Goal: Task Accomplishment & Management: Manage account settings

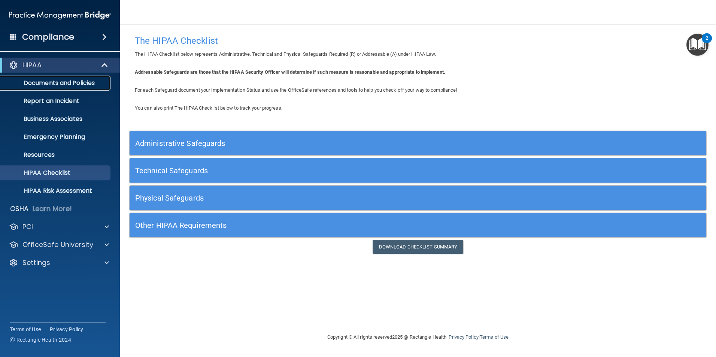
click at [60, 80] on p "Documents and Policies" at bounding box center [56, 82] width 102 height 7
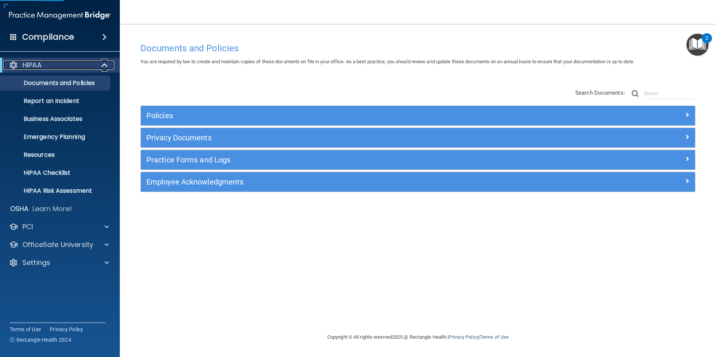
click at [49, 68] on div "HIPAA" at bounding box center [49, 65] width 92 height 9
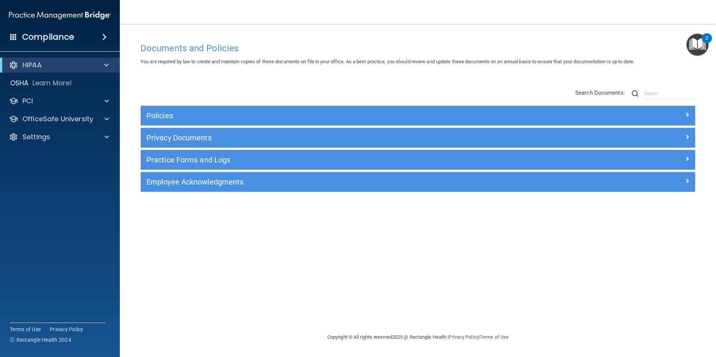
click at [103, 36] on span at bounding box center [104, 37] width 4 height 9
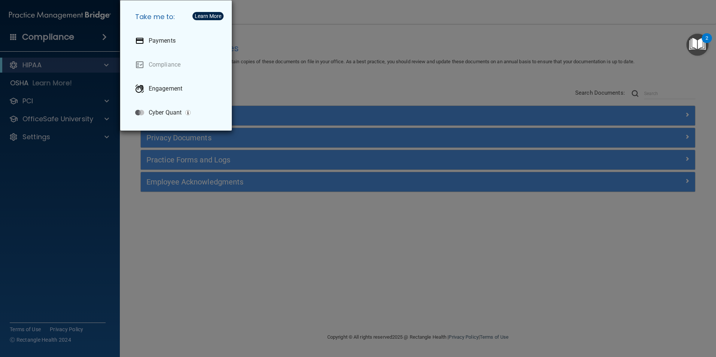
click at [146, 204] on div "Take me to: Payments Compliance Engagement Cyber Quant" at bounding box center [358, 178] width 716 height 357
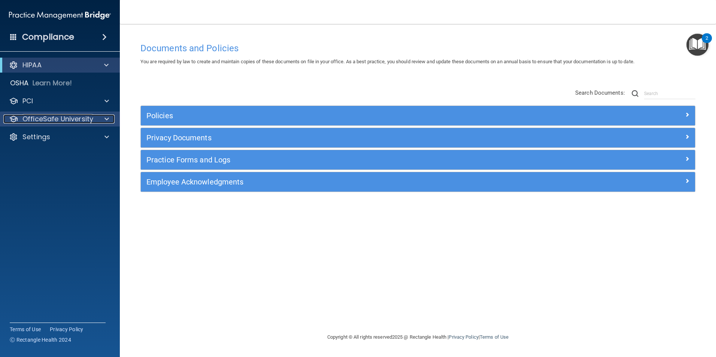
click at [103, 116] on div at bounding box center [105, 119] width 19 height 9
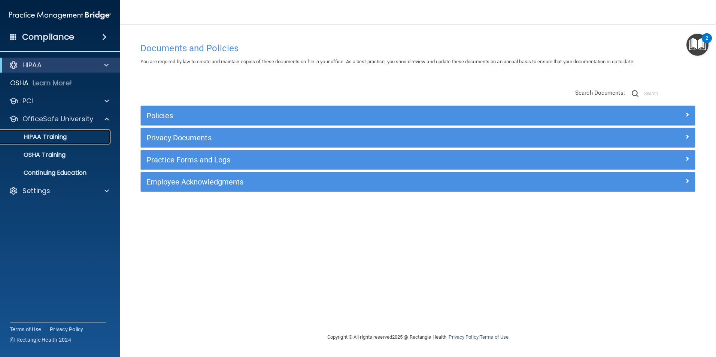
click at [53, 133] on p "HIPAA Training" at bounding box center [36, 136] width 62 height 7
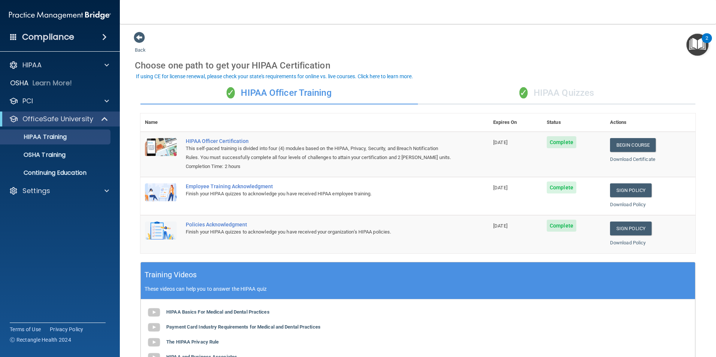
click at [526, 94] on div "✓ HIPAA Quizzes" at bounding box center [556, 93] width 277 height 22
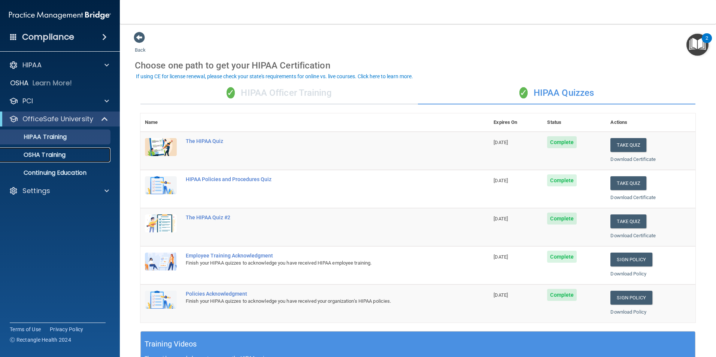
click at [70, 154] on div "OSHA Training" at bounding box center [56, 154] width 102 height 7
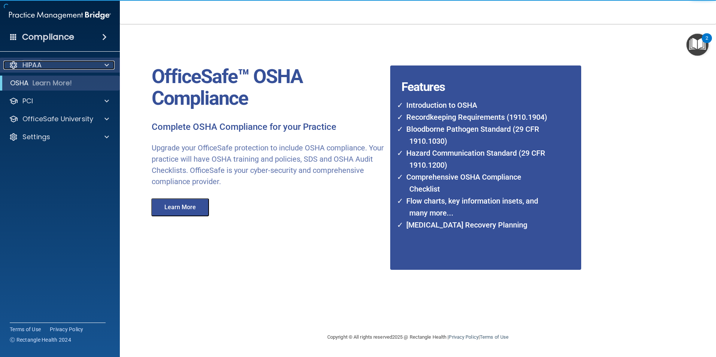
click at [54, 65] on div "HIPAA" at bounding box center [49, 65] width 93 height 9
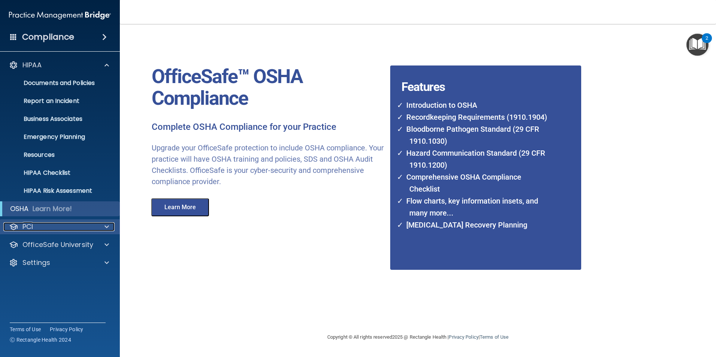
click at [71, 225] on div "PCI" at bounding box center [49, 226] width 93 height 9
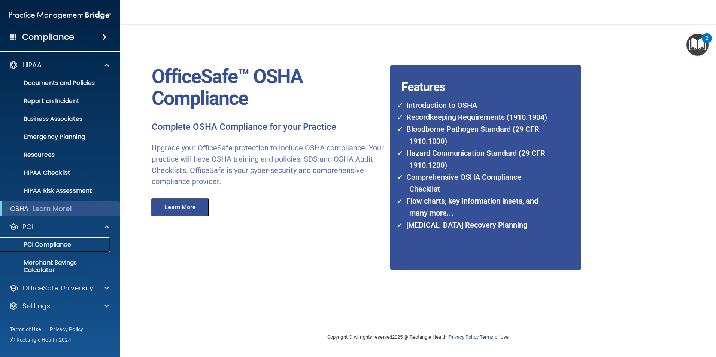
click at [71, 239] on link "PCI Compliance" at bounding box center [52, 244] width 118 height 15
click at [85, 286] on p "OfficeSafe University" at bounding box center [57, 288] width 71 height 9
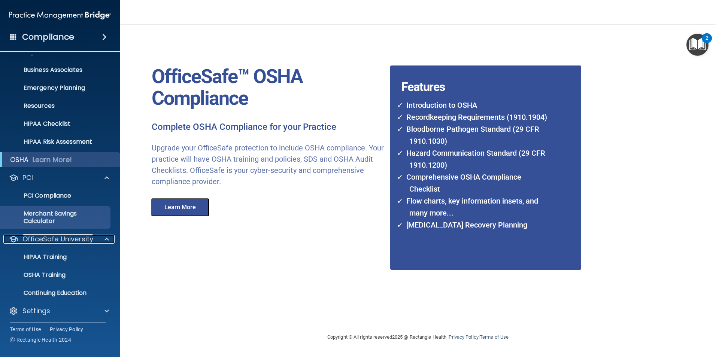
scroll to position [51, 0]
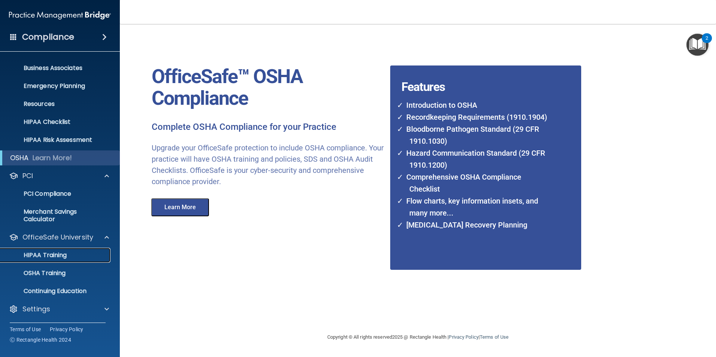
click at [69, 252] on div "HIPAA Training" at bounding box center [56, 255] width 102 height 7
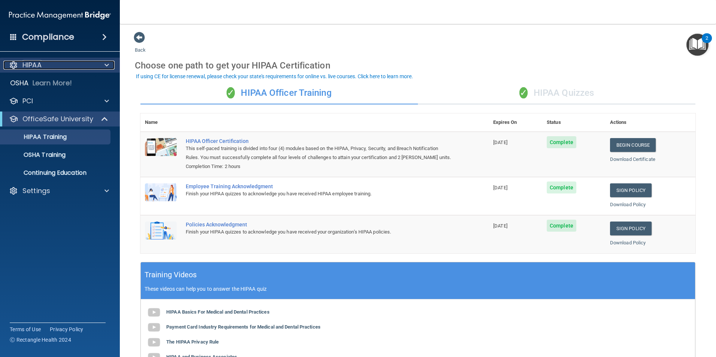
click at [101, 66] on div at bounding box center [105, 65] width 19 height 9
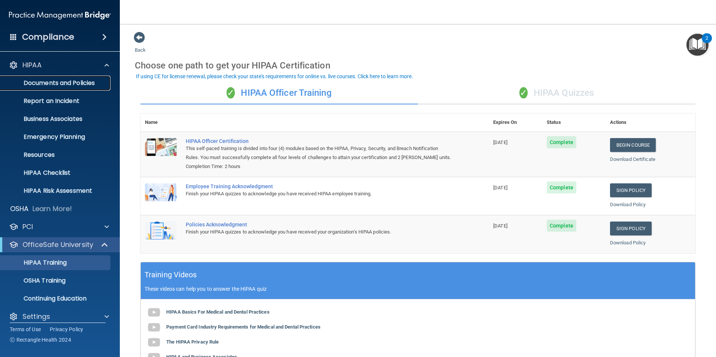
click at [62, 81] on p "Documents and Policies" at bounding box center [56, 82] width 102 height 7
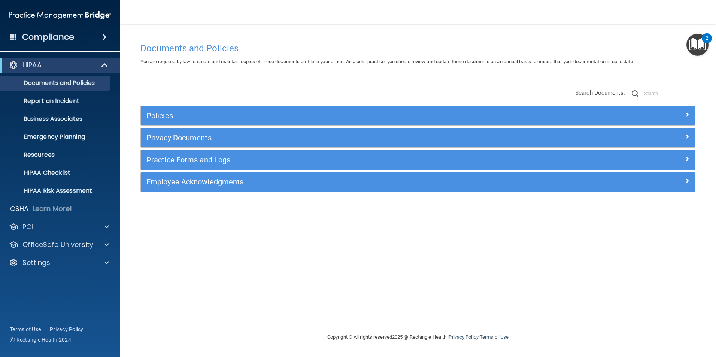
click at [12, 36] on span at bounding box center [13, 36] width 7 height 7
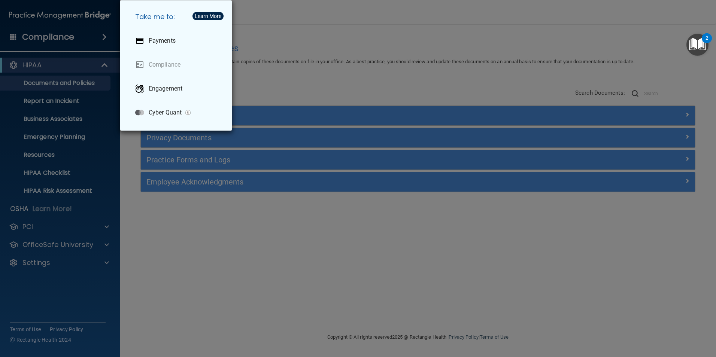
click at [12, 36] on div "Take me to: Payments Compliance Engagement Cyber Quant" at bounding box center [358, 178] width 716 height 357
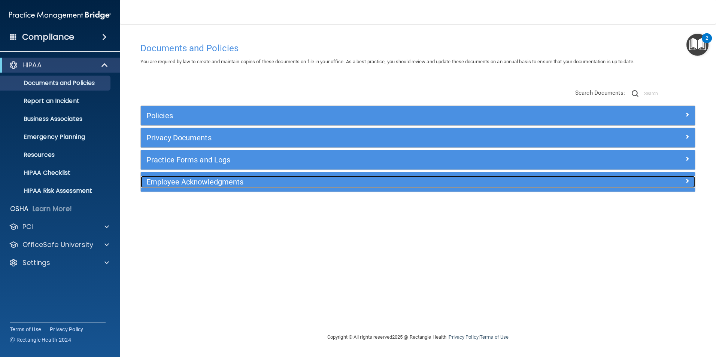
click at [260, 188] on div "Employee Acknowledgments" at bounding box center [348, 182] width 415 height 12
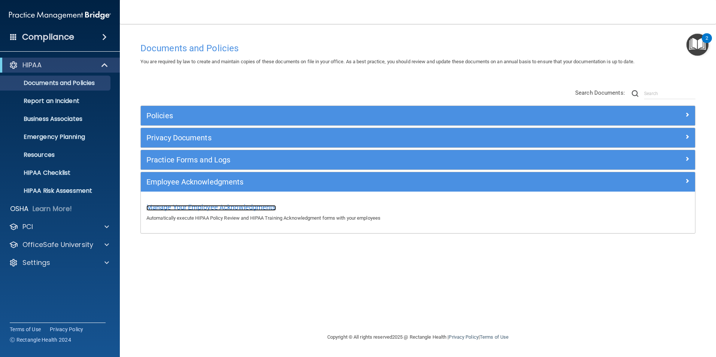
click at [253, 204] on span "Manage Your Employee Acknowledgments" at bounding box center [211, 207] width 130 height 8
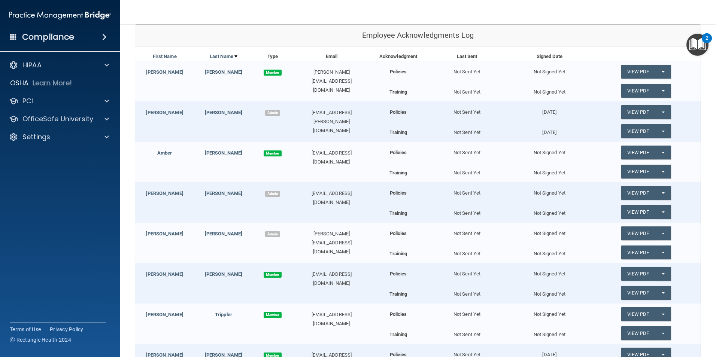
scroll to position [72, 0]
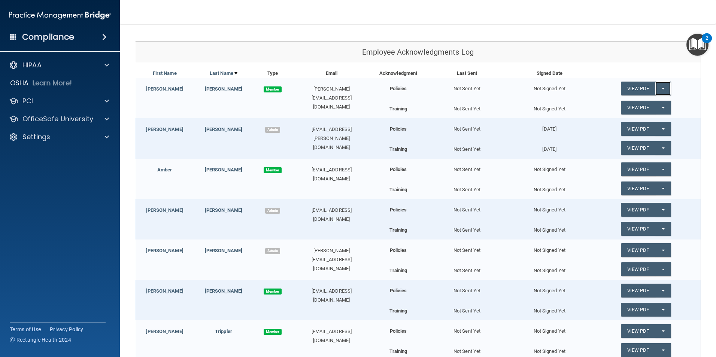
click at [661, 87] on button "Split button!" at bounding box center [662, 89] width 15 height 14
click at [465, 129] on div "Not Sent Yet" at bounding box center [467, 125] width 82 height 15
click at [658, 126] on button "Split button!" at bounding box center [662, 129] width 15 height 14
click at [675, 118] on div "View PDF Split button! Update Acknowledgment" at bounding box center [645, 128] width 110 height 21
click at [657, 126] on button "Split button!" at bounding box center [662, 129] width 15 height 14
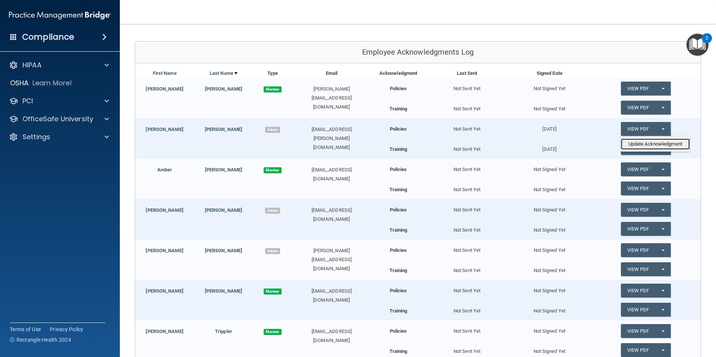
click at [655, 142] on link "Update Acknowledgment" at bounding box center [655, 143] width 69 height 11
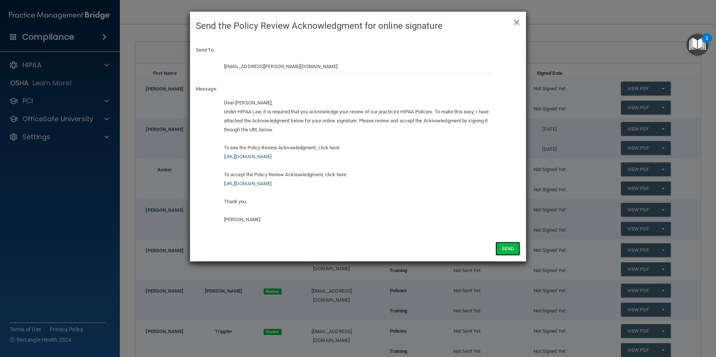
click at [501, 248] on button "Send" at bounding box center [507, 249] width 25 height 14
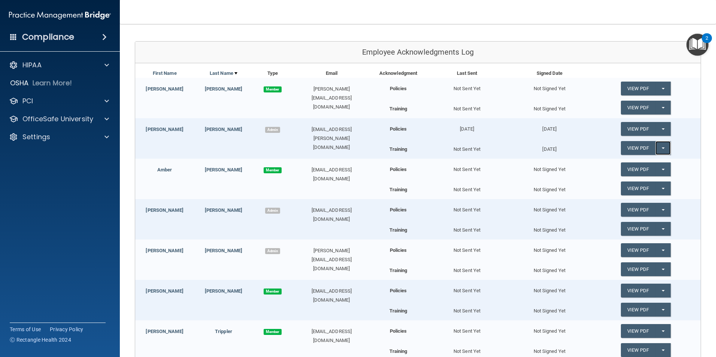
click at [655, 146] on button "Split button!" at bounding box center [662, 148] width 15 height 14
click at [649, 162] on link "Update Acknowledgment" at bounding box center [655, 163] width 69 height 11
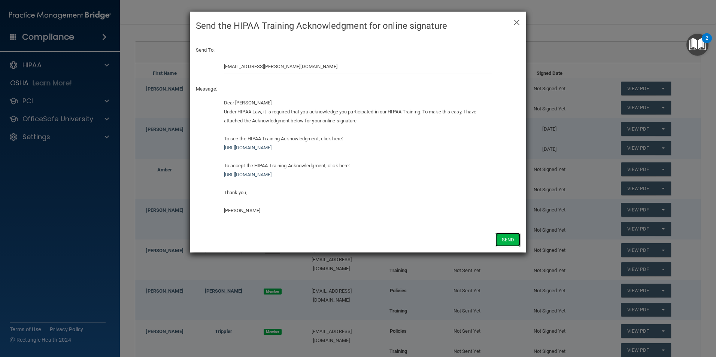
click at [508, 240] on button "Send" at bounding box center [507, 240] width 25 height 14
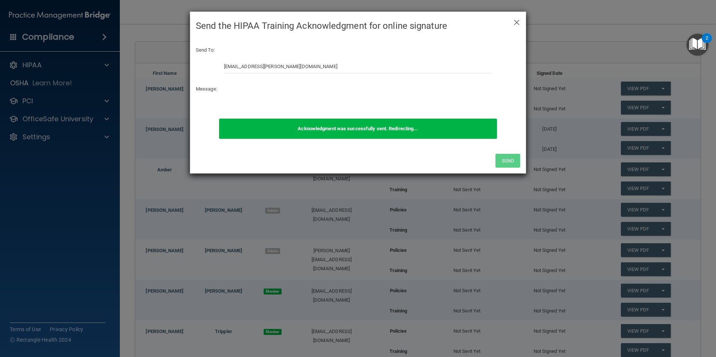
click at [512, 20] on h4 "Send the HIPAA Training Acknowledgment for online signature" at bounding box center [358, 26] width 324 height 16
click at [514, 21] on span "×" at bounding box center [516, 21] width 7 height 15
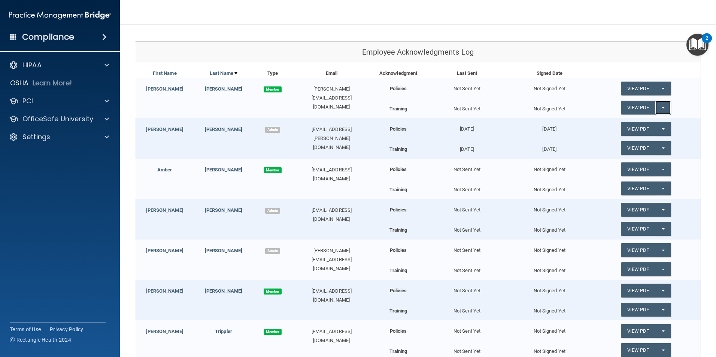
click at [661, 106] on button "Split button!" at bounding box center [662, 108] width 15 height 14
click at [656, 122] on link "Send Acknowledgment PDF" at bounding box center [658, 122] width 75 height 11
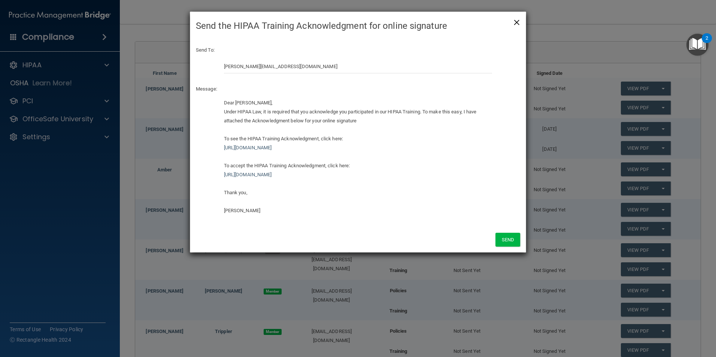
click at [519, 19] on span "×" at bounding box center [516, 21] width 7 height 15
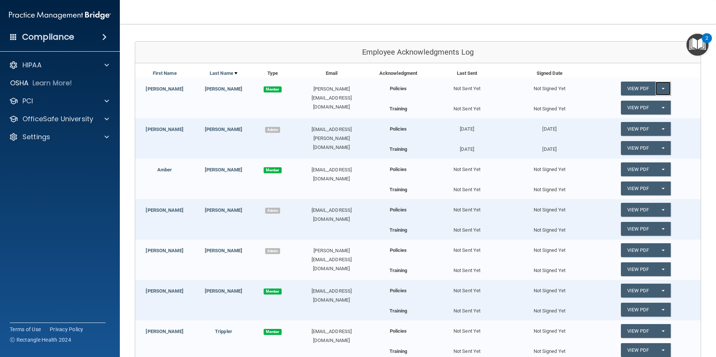
click at [660, 82] on button "Split button!" at bounding box center [662, 89] width 15 height 14
click at [551, 91] on div "Not Signed Yet" at bounding box center [549, 85] width 82 height 15
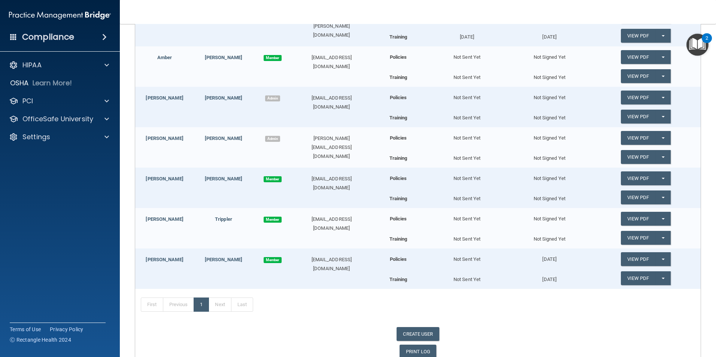
scroll to position [35, 0]
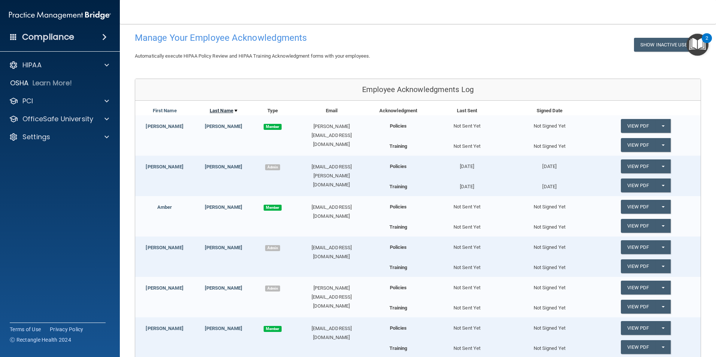
click at [220, 113] on link "Last Name" at bounding box center [224, 110] width 28 height 9
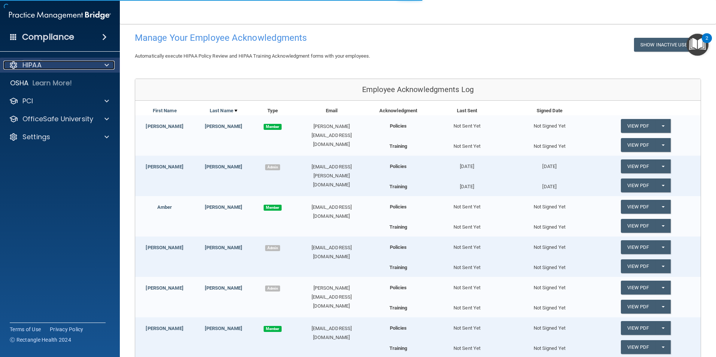
click at [87, 65] on div "HIPAA" at bounding box center [49, 65] width 93 height 9
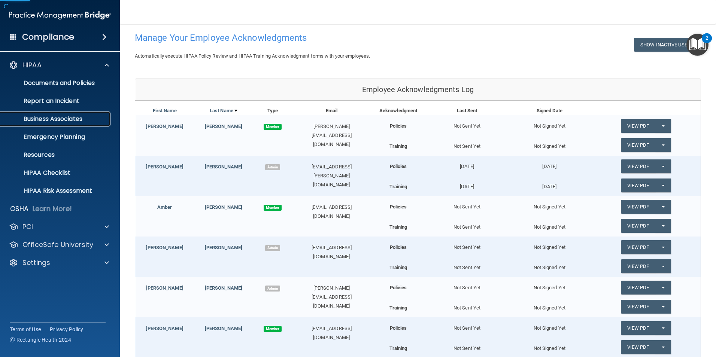
click at [81, 117] on p "Business Associates" at bounding box center [56, 118] width 102 height 7
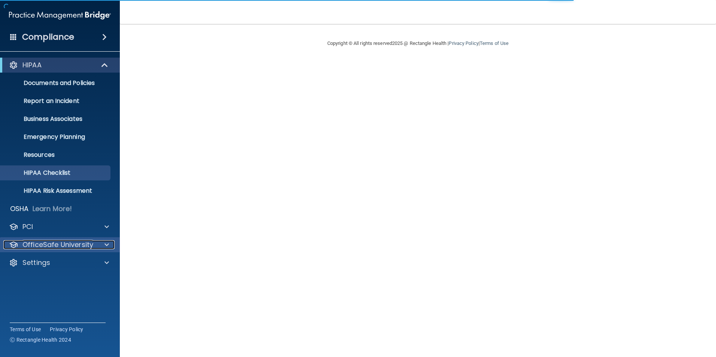
click at [104, 243] on div at bounding box center [105, 244] width 19 height 9
click at [85, 247] on p "OfficeSafe University" at bounding box center [57, 244] width 71 height 9
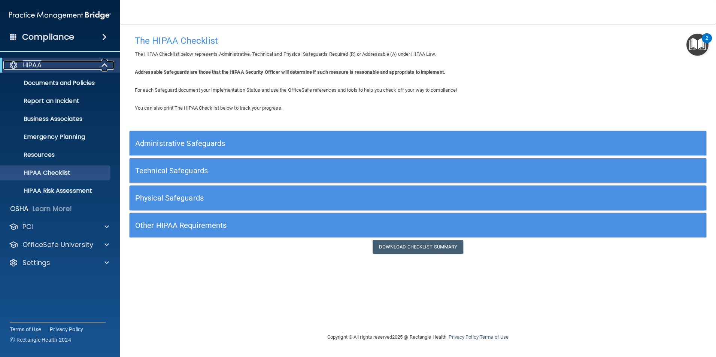
click at [92, 61] on div "HIPAA" at bounding box center [49, 65] width 92 height 9
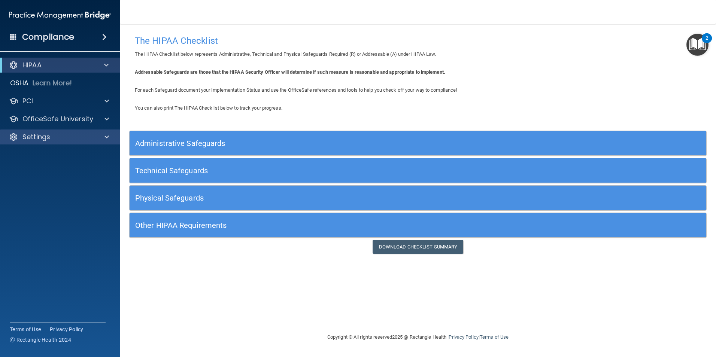
click at [100, 131] on div "Settings" at bounding box center [60, 137] width 120 height 15
click at [105, 136] on span at bounding box center [106, 137] width 4 height 9
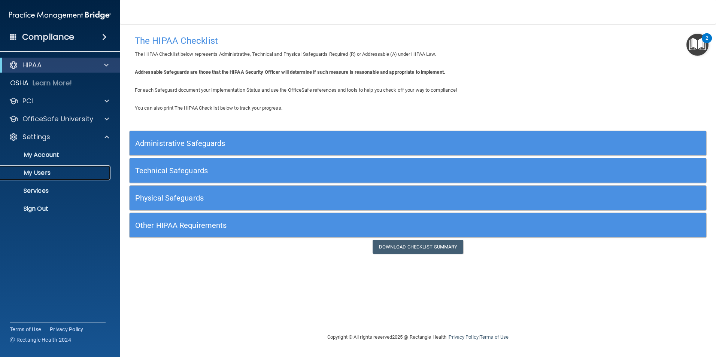
click at [67, 169] on link "My Users" at bounding box center [52, 172] width 118 height 15
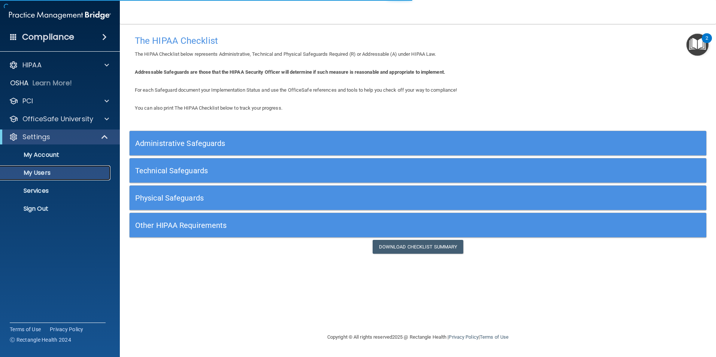
select select "20"
